Goal: Task Accomplishment & Management: Manage account settings

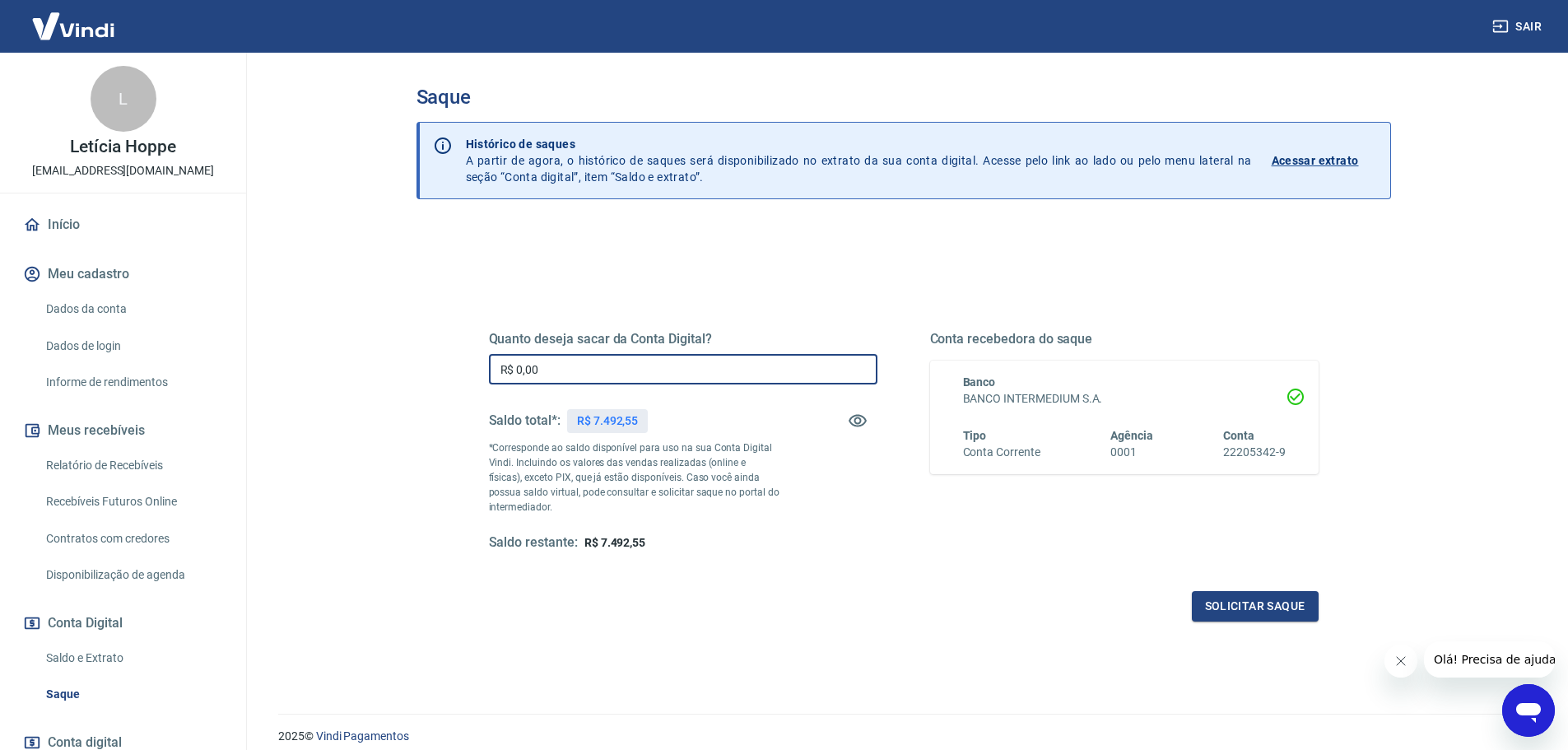
drag, startPoint x: 567, startPoint y: 368, endPoint x: 364, endPoint y: 356, distance: 203.4
click at [368, 354] on main "Saque Histórico de saques A partir de agora, o histórico de saques será disponi…" at bounding box center [903, 401] width 1330 height 698
type input "R$ 7.492,55"
click at [1220, 615] on button "Solicitar saque" at bounding box center [1256, 606] width 127 height 30
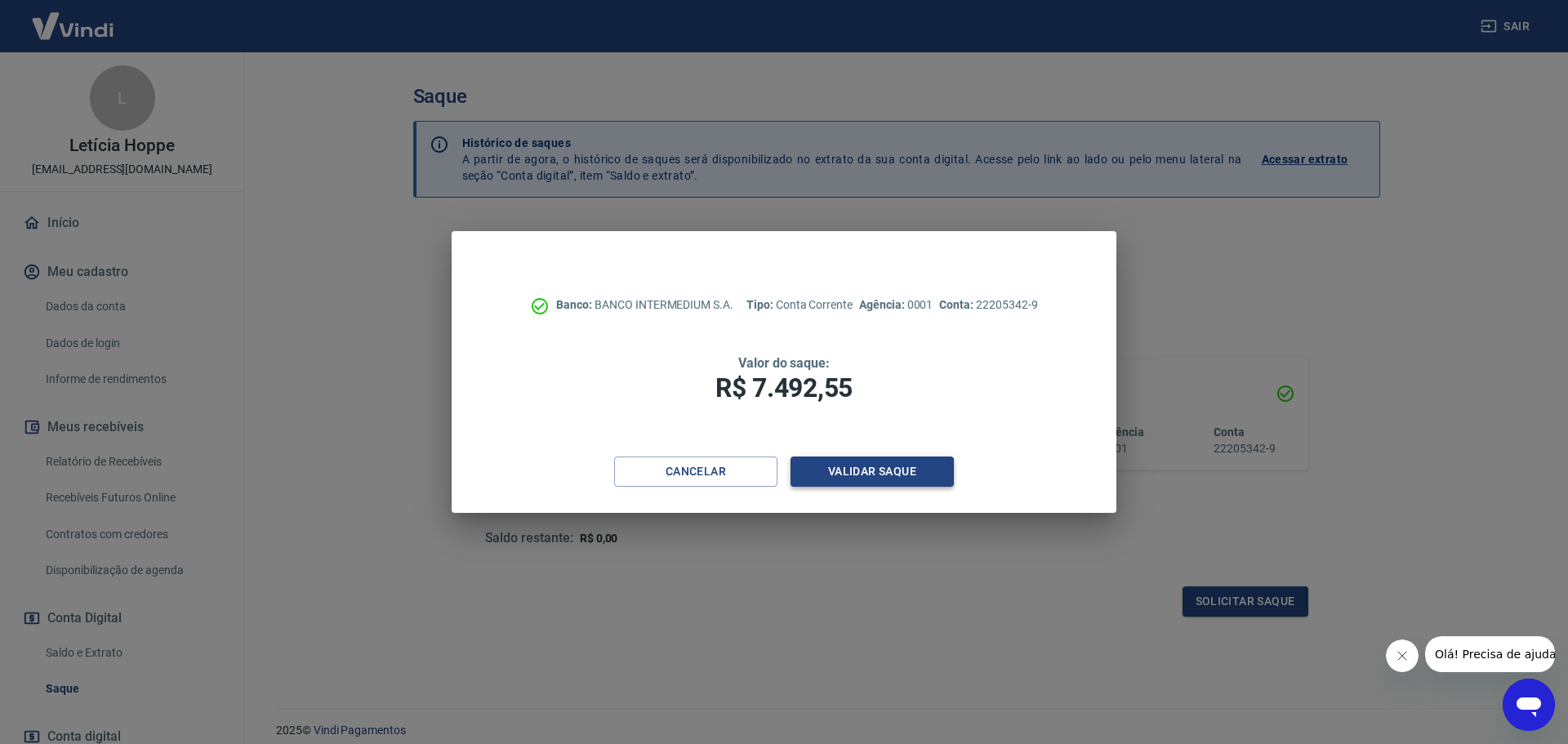
click at [896, 477] on button "Validar saque" at bounding box center [872, 471] width 163 height 30
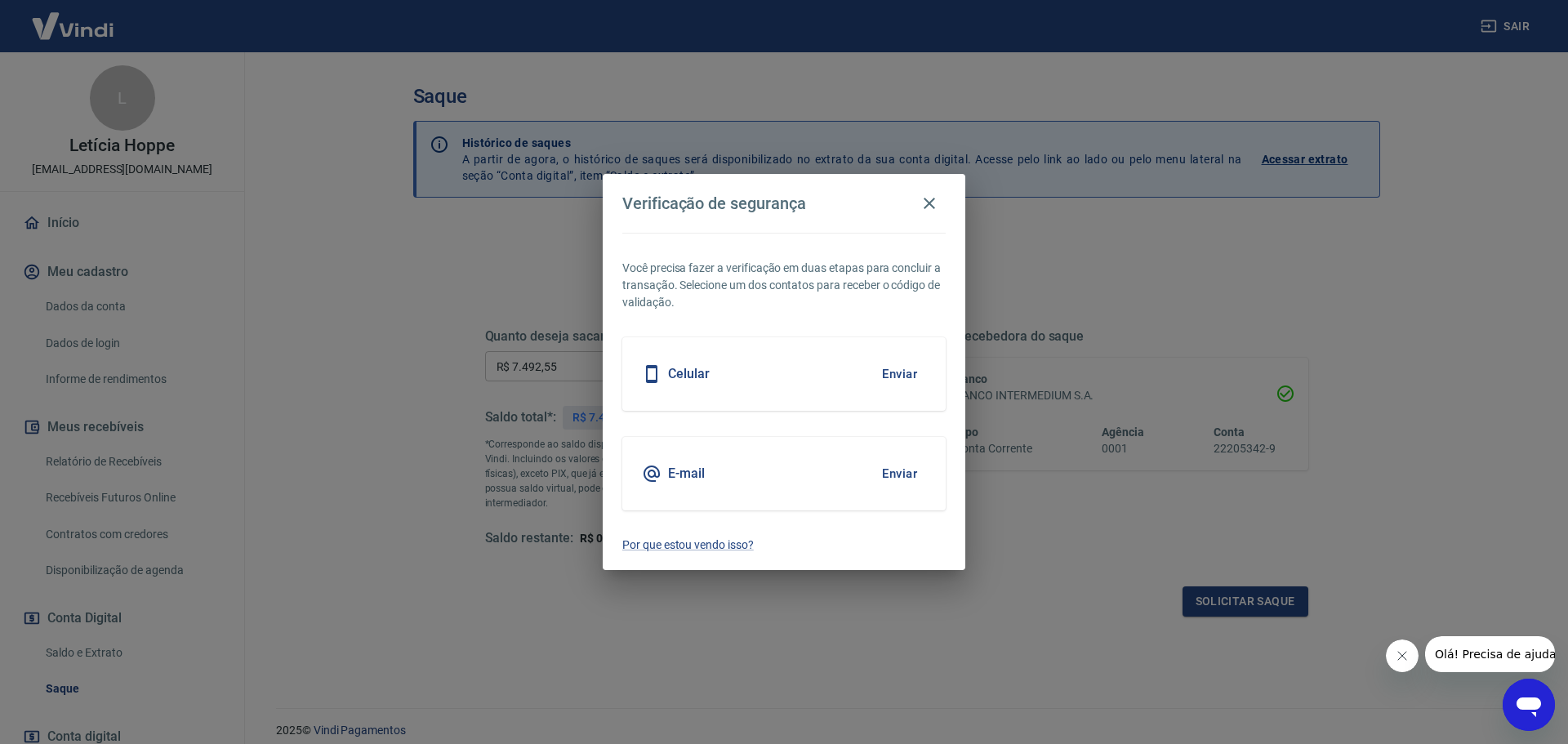
click at [904, 371] on button "Enviar" at bounding box center [899, 374] width 53 height 35
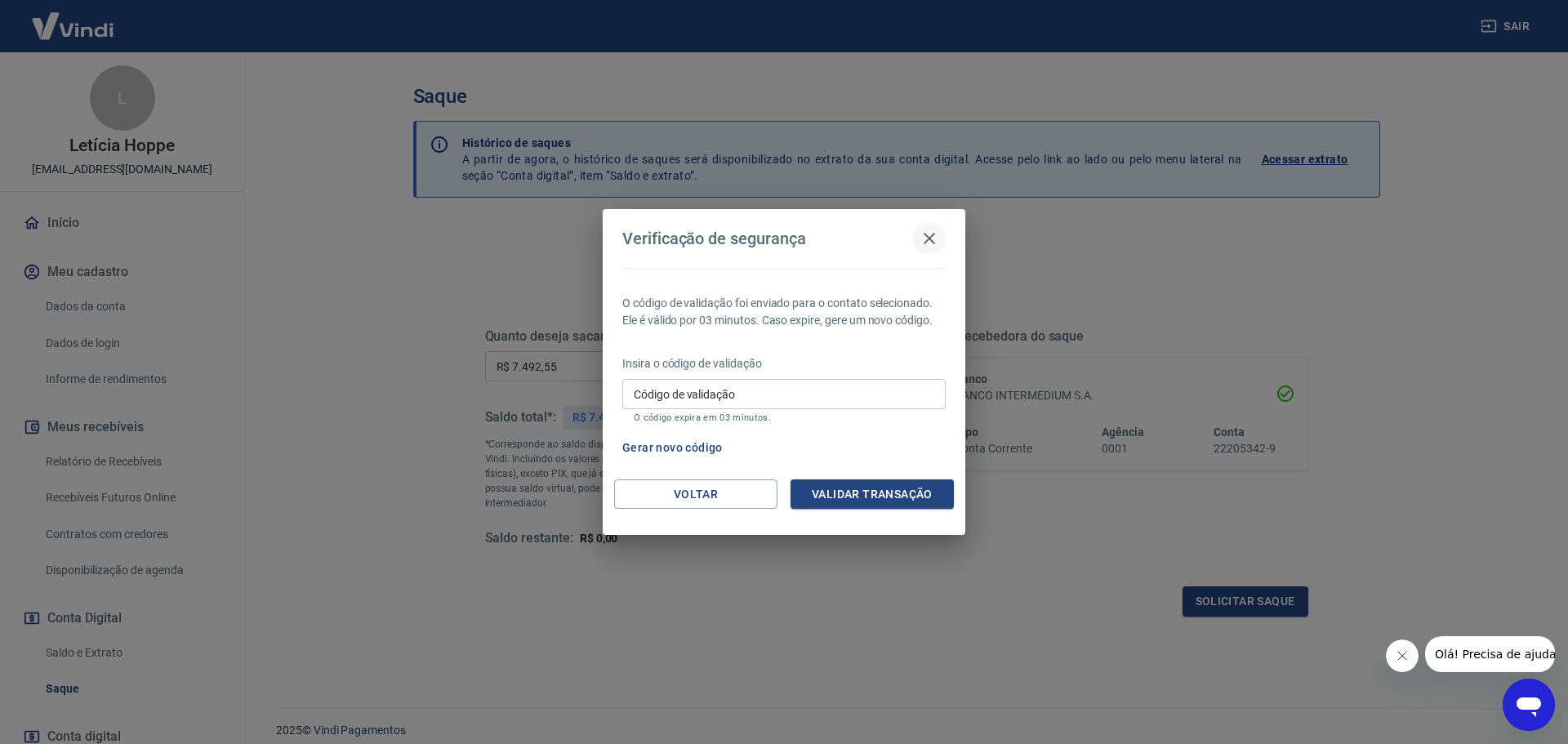
click at [926, 237] on icon "button" at bounding box center [928, 238] width 19 height 19
